Goal: Check status

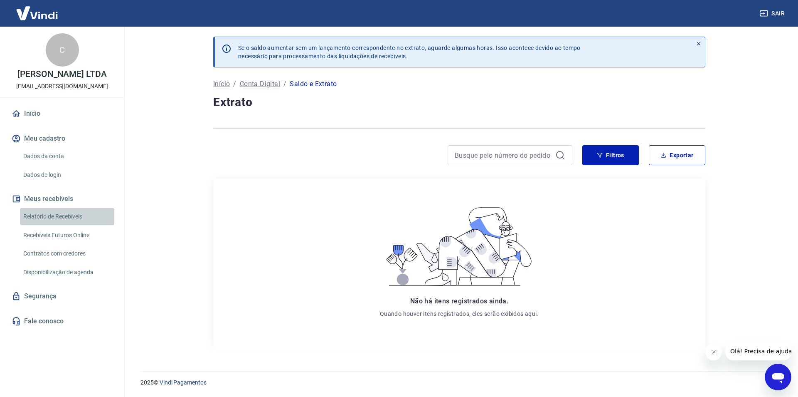
click at [32, 220] on link "Relatório de Recebíveis" at bounding box center [67, 216] width 94 height 17
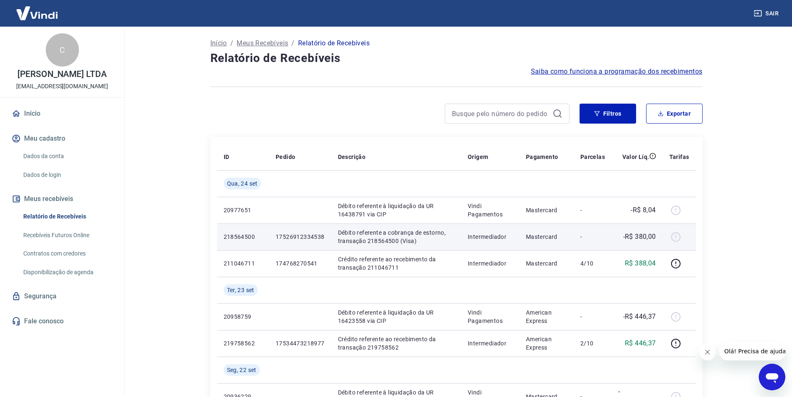
click at [351, 237] on p "Débito referente a cobrança de estorno, transação 218564500 (Visa)" at bounding box center [396, 236] width 116 height 17
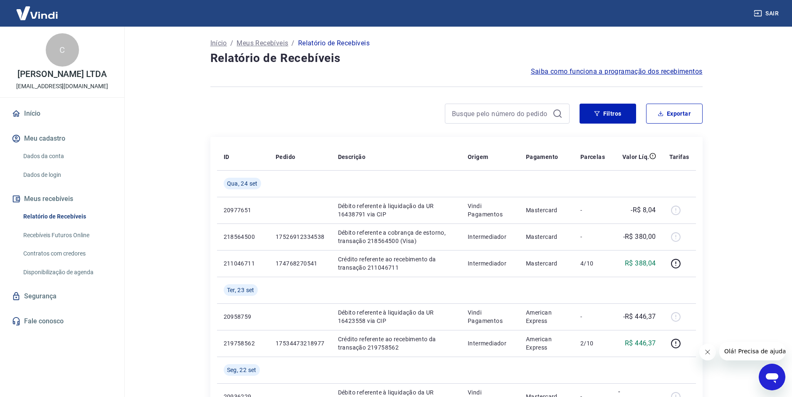
click at [220, 40] on p "Início" at bounding box center [218, 43] width 17 height 10
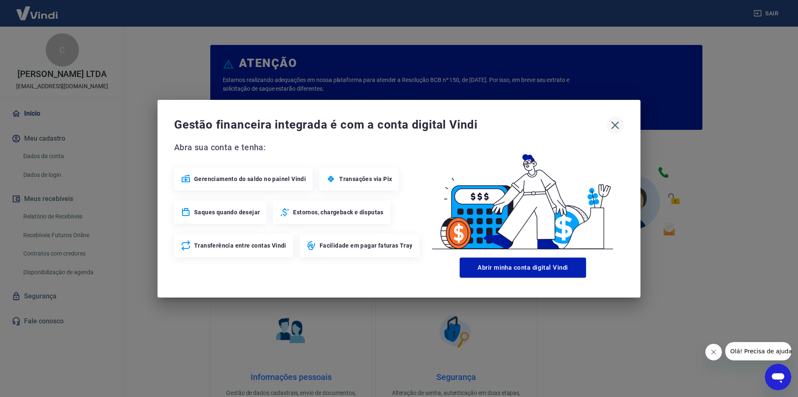
click at [616, 122] on icon "button" at bounding box center [615, 124] width 13 height 13
